Goal: Information Seeking & Learning: Learn about a topic

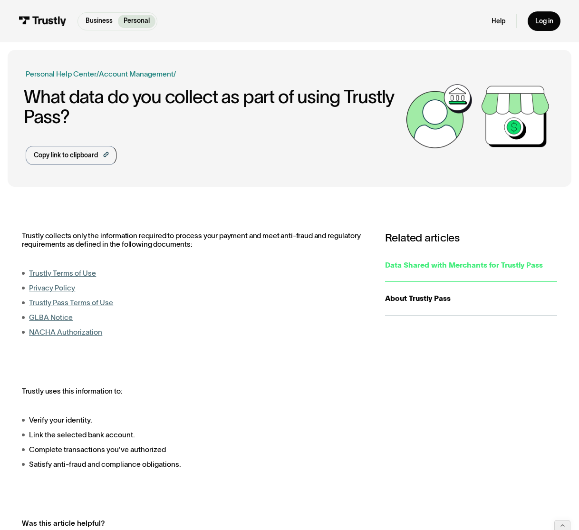
click at [431, 266] on div "Data Shared with Merchants for Trustly Pass" at bounding box center [471, 265] width 173 height 11
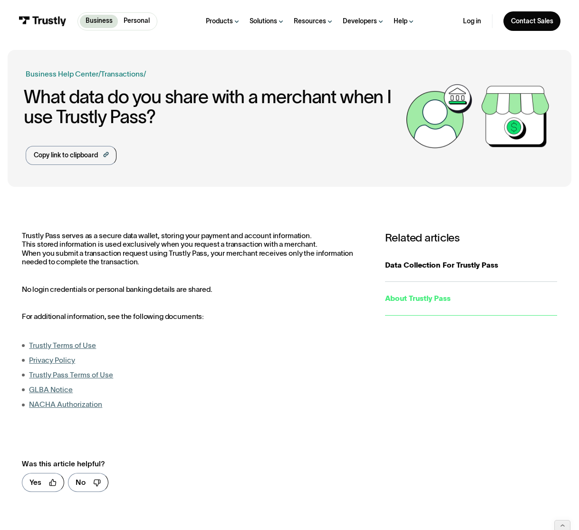
click at [409, 296] on div "About Trustly Pass" at bounding box center [471, 298] width 173 height 11
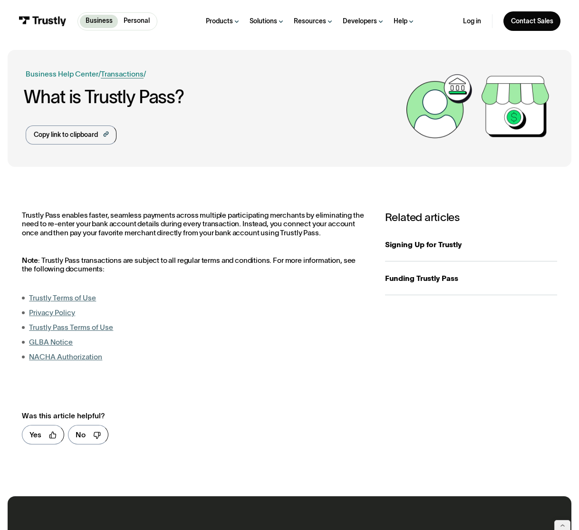
click at [121, 74] on link "Transactions" at bounding box center [122, 74] width 43 height 8
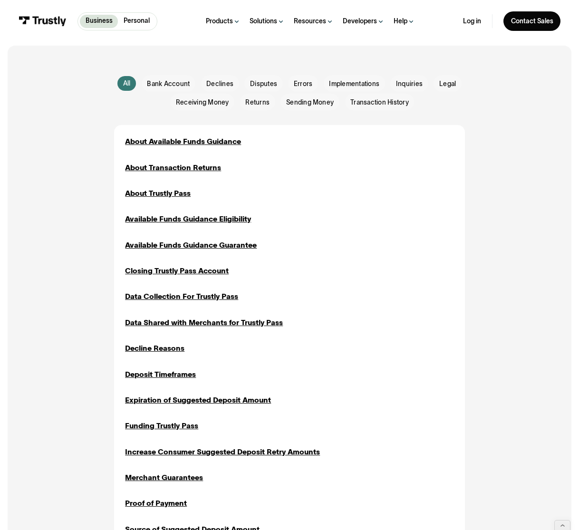
scroll to position [200, 0]
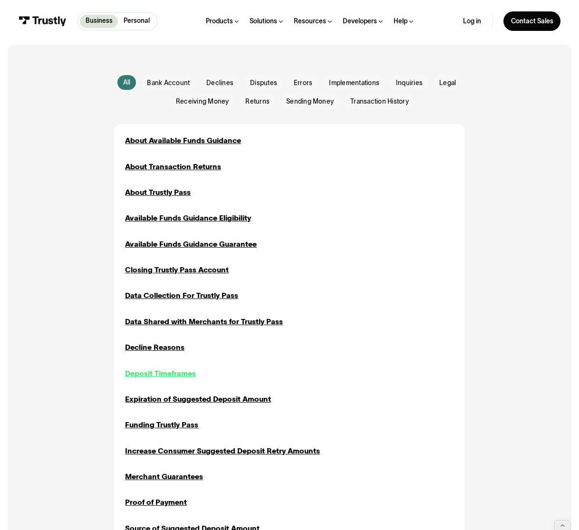
click at [183, 375] on div "Deposit Timeframes" at bounding box center [160, 373] width 71 height 11
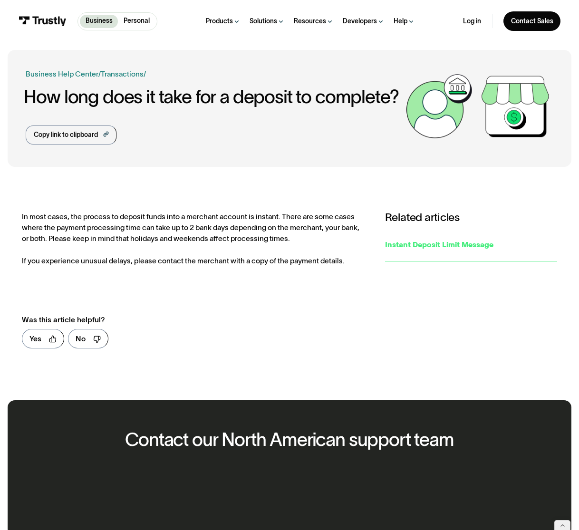
click at [438, 247] on div "Instant Deposit Limit Message" at bounding box center [471, 244] width 173 height 11
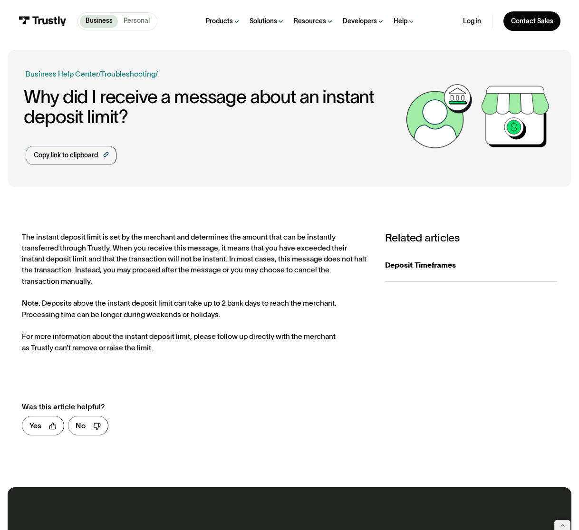
click at [138, 22] on p "Personal" at bounding box center [137, 21] width 26 height 10
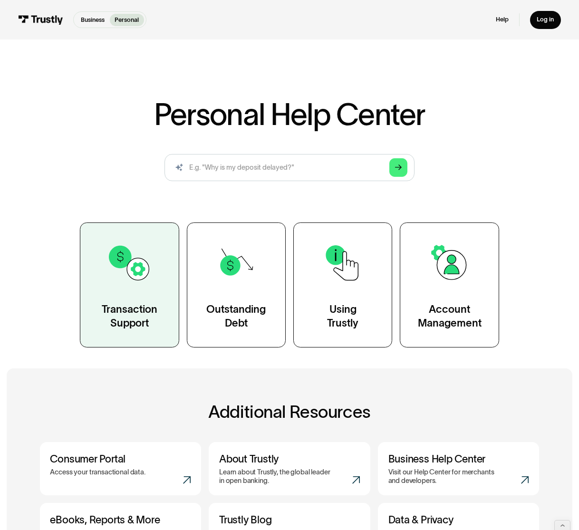
click at [161, 300] on link "Transaction Support" at bounding box center [129, 284] width 99 height 125
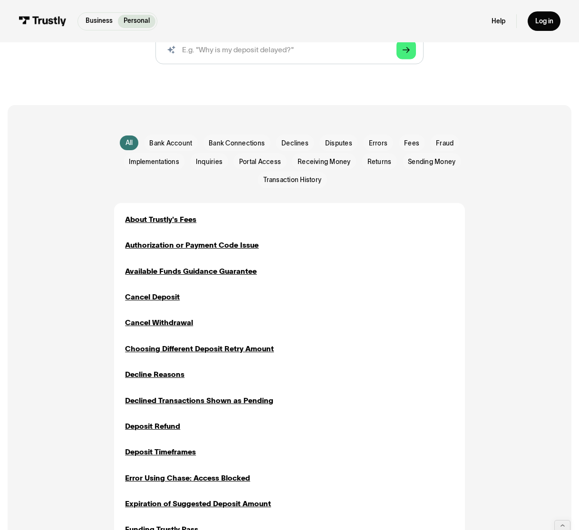
scroll to position [140, 0]
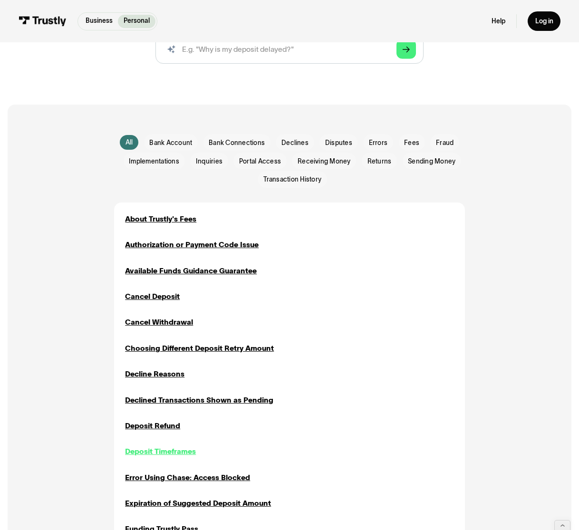
click at [156, 453] on div "Deposit Timeframes" at bounding box center [160, 451] width 71 height 11
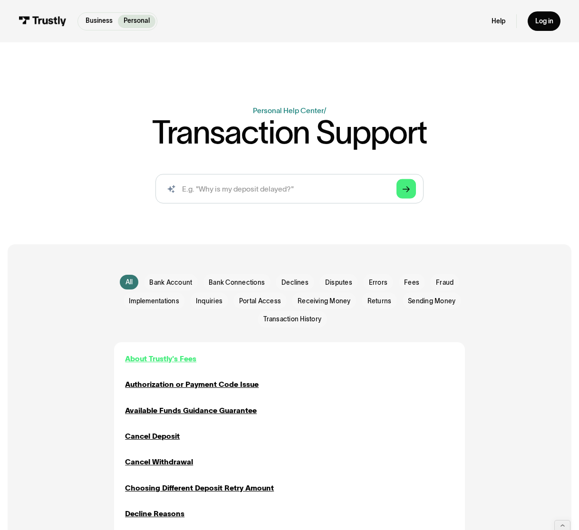
click at [163, 359] on div "About Trustly's Fees" at bounding box center [160, 358] width 71 height 11
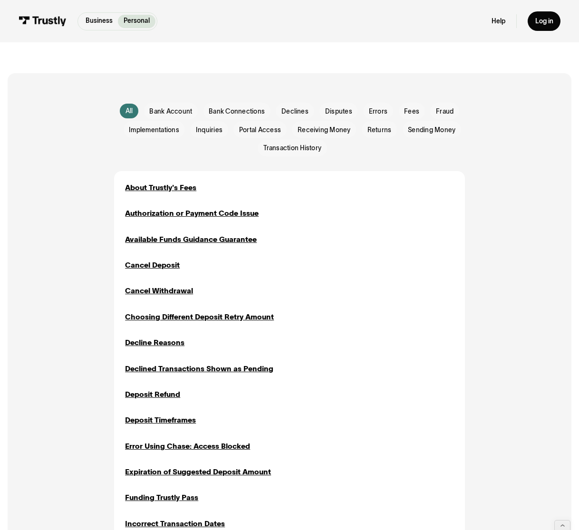
scroll to position [173, 0]
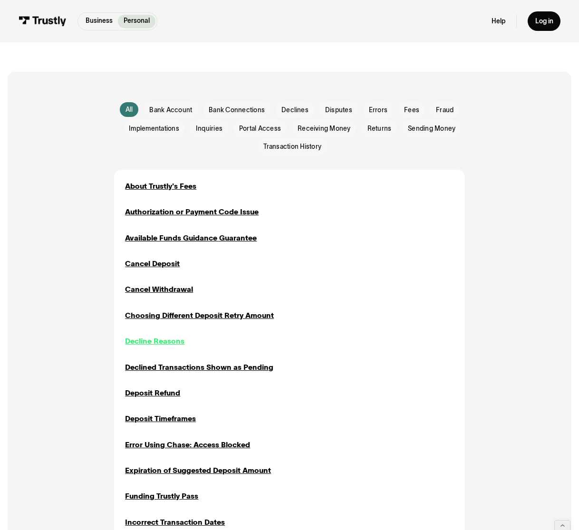
click at [161, 341] on div "Decline Reasons" at bounding box center [154, 341] width 59 height 11
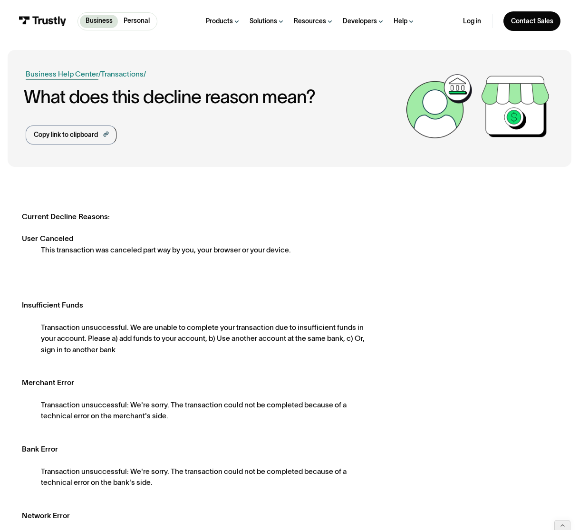
click at [76, 74] on link "Business Help Center" at bounding box center [62, 73] width 73 height 11
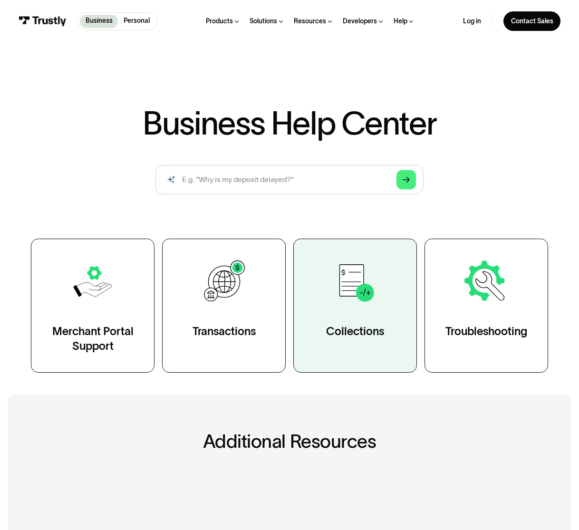
click at [349, 334] on div "Collections" at bounding box center [355, 331] width 58 height 15
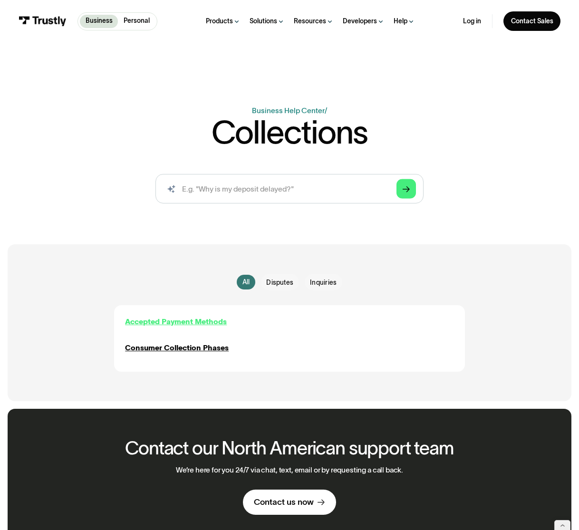
click at [198, 323] on div "Accepted Payment Methods" at bounding box center [176, 321] width 102 height 11
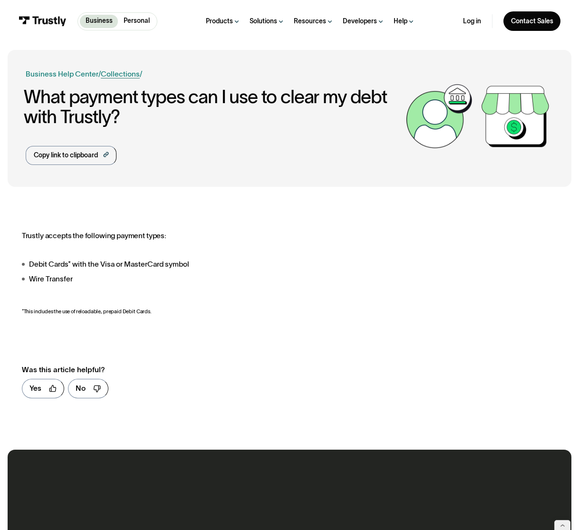
click at [123, 73] on link "Collections" at bounding box center [120, 74] width 39 height 8
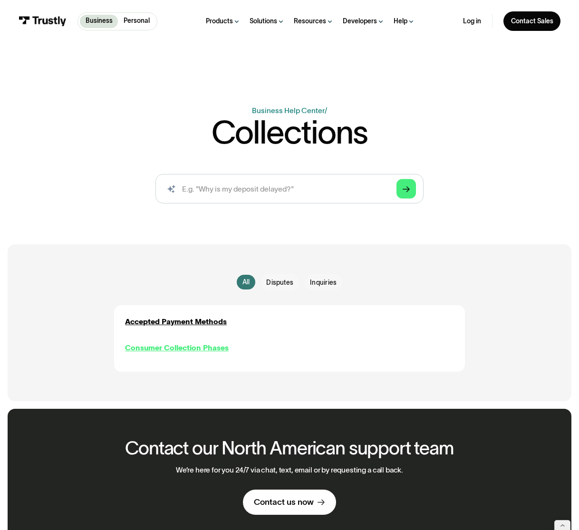
click at [175, 350] on div "Consumer Collection Phases" at bounding box center [177, 347] width 104 height 11
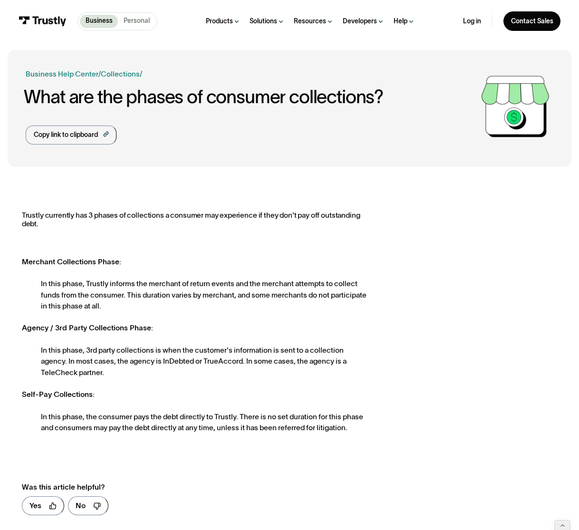
click at [144, 22] on p "Personal" at bounding box center [137, 21] width 26 height 10
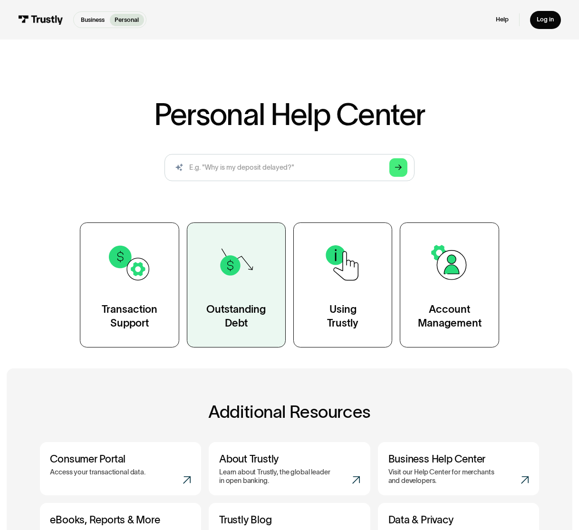
click at [260, 316] on div "Outstanding Debt" at bounding box center [235, 316] width 59 height 28
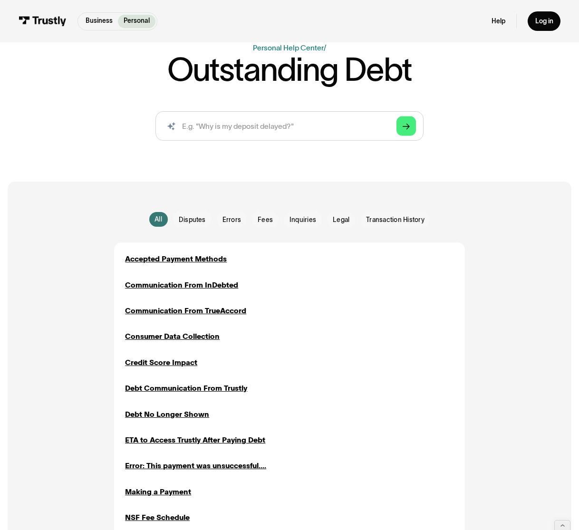
scroll to position [59, 0]
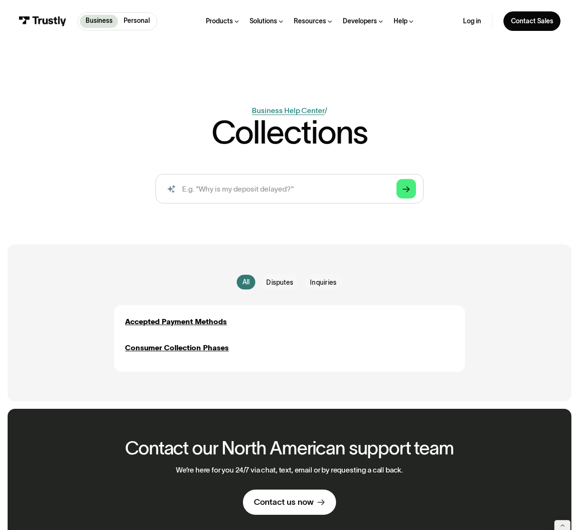
click at [288, 113] on link "Business Help Center" at bounding box center [288, 110] width 73 height 8
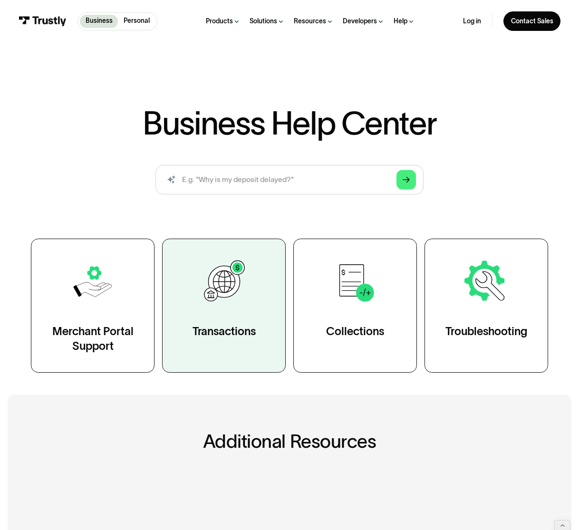
click at [250, 311] on link "Transactions" at bounding box center [224, 306] width 124 height 134
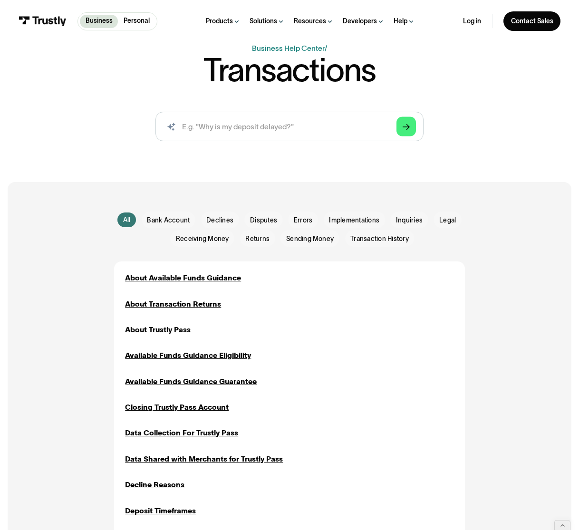
scroll to position [103, 0]
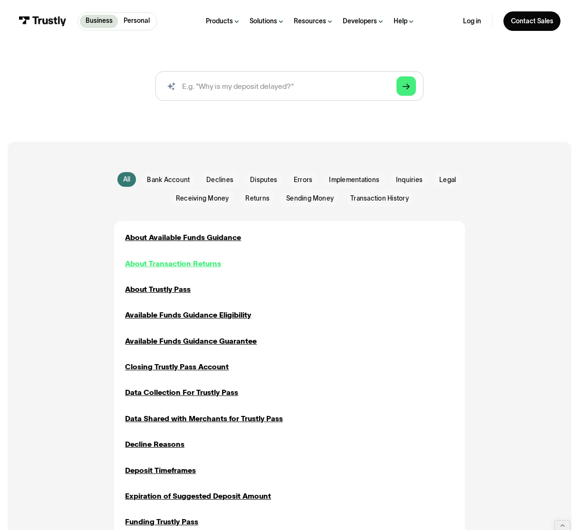
click at [186, 265] on div "About Transaction Returns" at bounding box center [173, 263] width 96 height 11
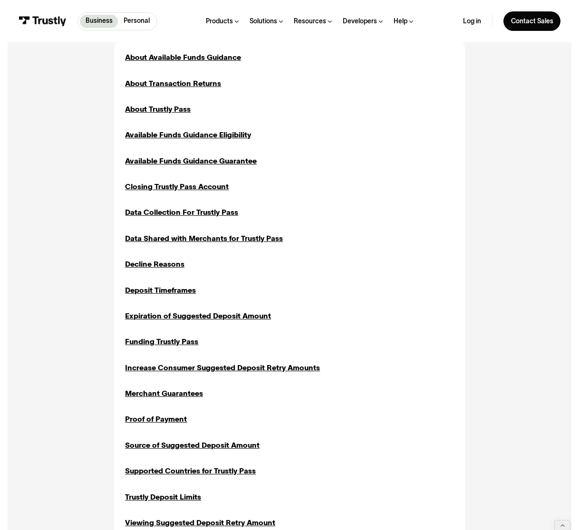
scroll to position [361, 0]
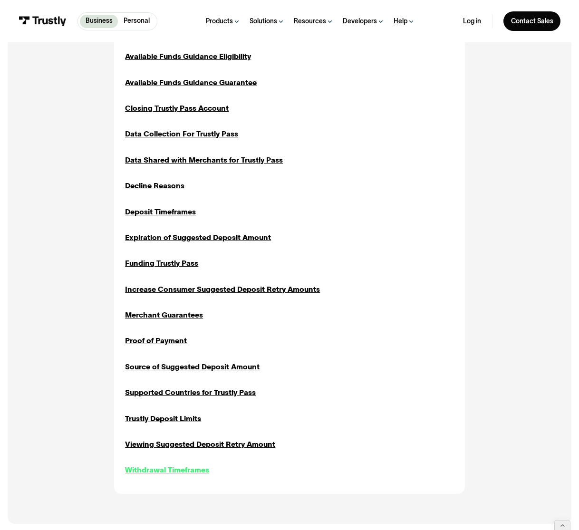
click at [173, 470] on div "Withdrawal Timeframes" at bounding box center [167, 469] width 84 height 11
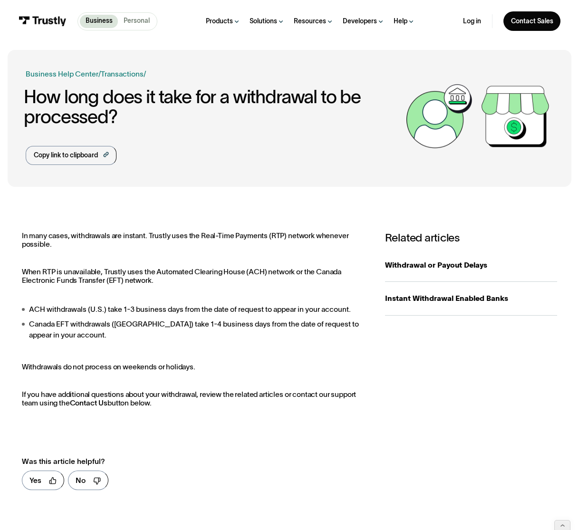
click at [140, 18] on p "Personal" at bounding box center [137, 21] width 26 height 10
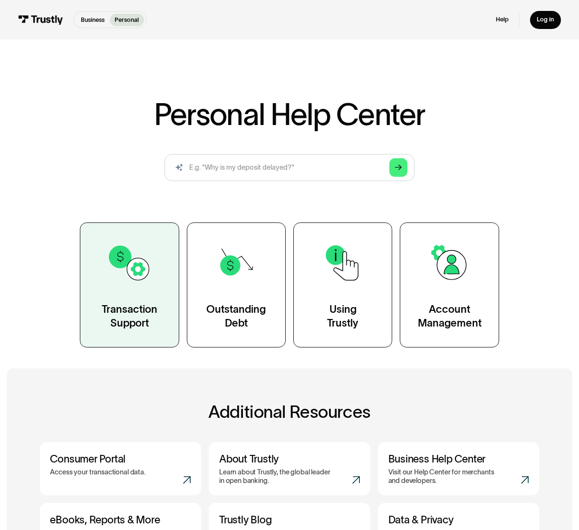
click at [148, 319] on div "Transaction Support" at bounding box center [130, 316] width 56 height 28
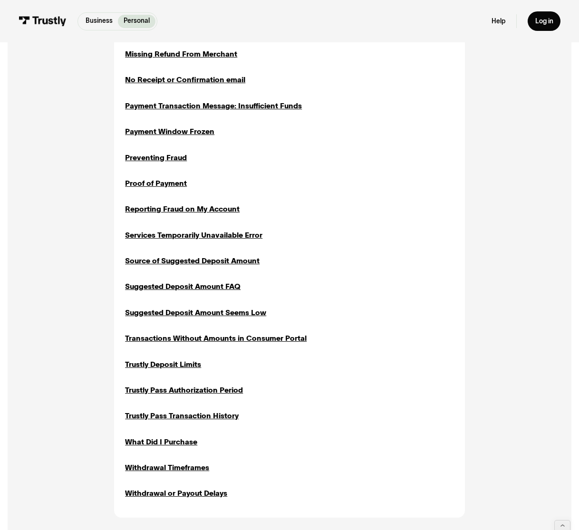
scroll to position [1065, 0]
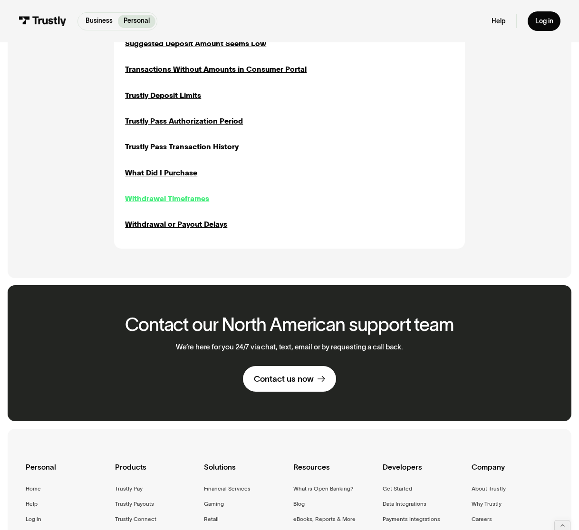
click at [172, 197] on div "Withdrawal Timeframes" at bounding box center [167, 198] width 84 height 11
